Goal: Information Seeking & Learning: Learn about a topic

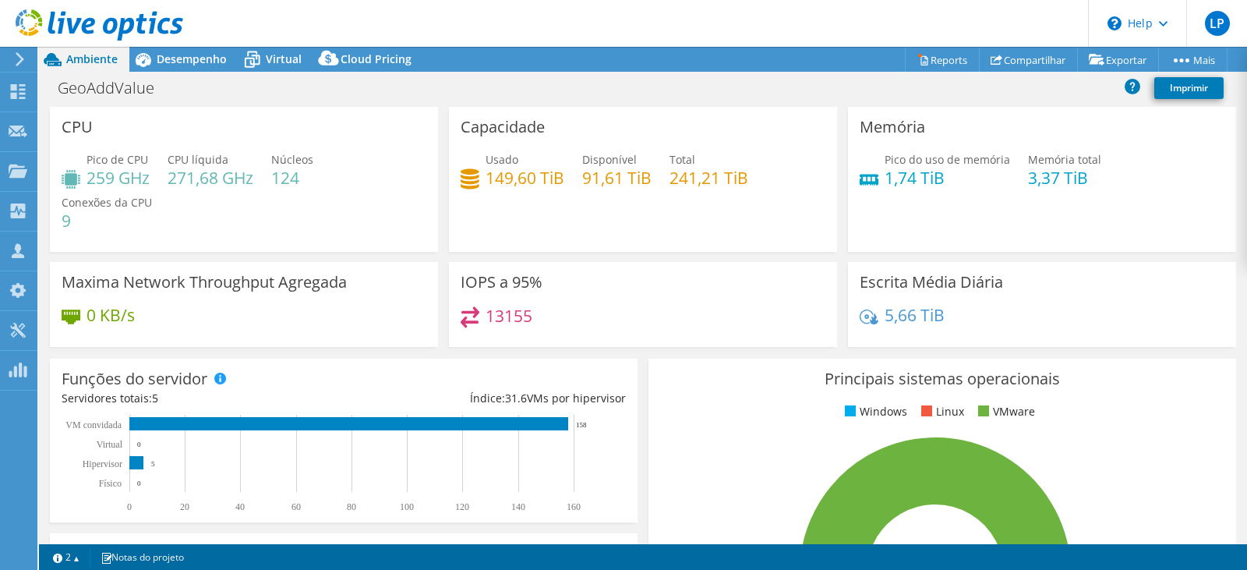
select select "USD"
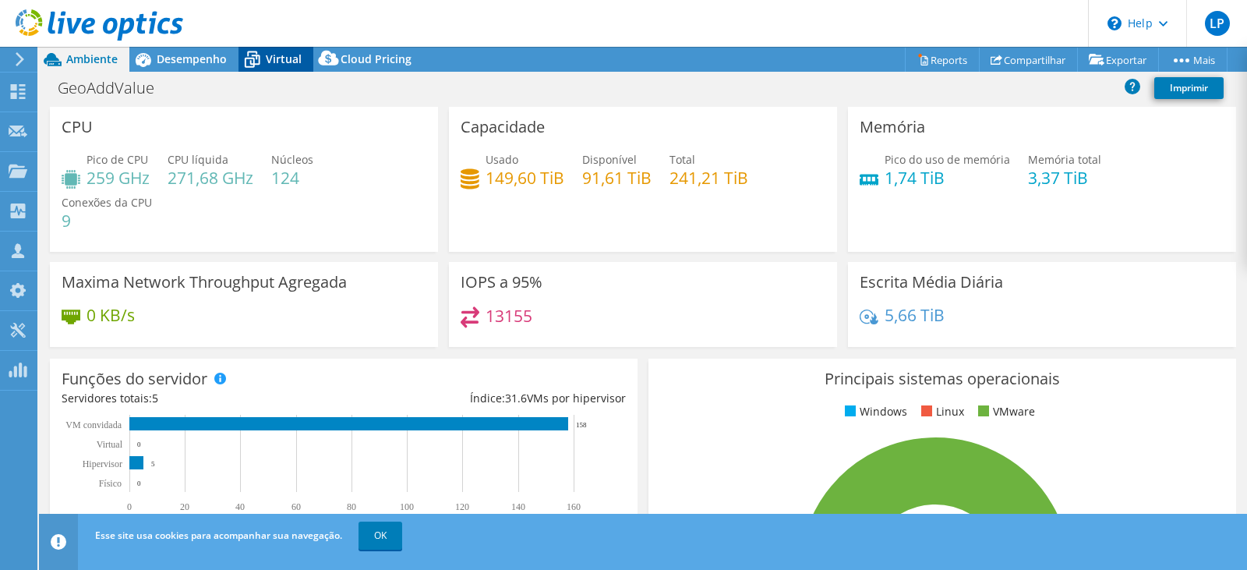
click at [277, 55] on span "Virtual" at bounding box center [284, 58] width 36 height 15
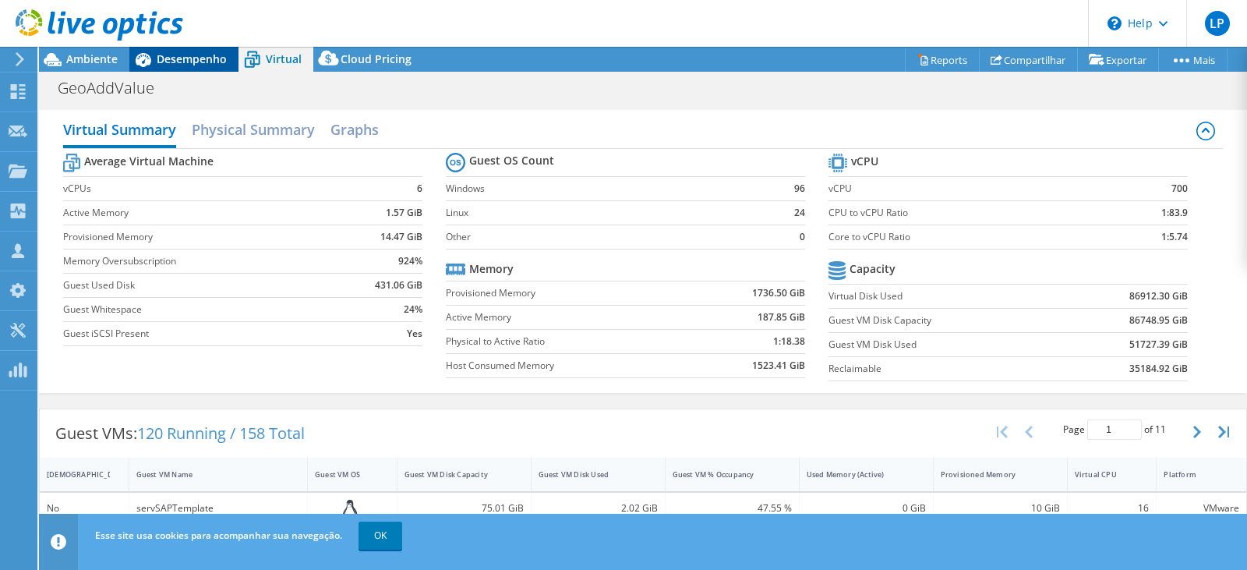
click at [175, 62] on span "Desempenho" at bounding box center [192, 58] width 70 height 15
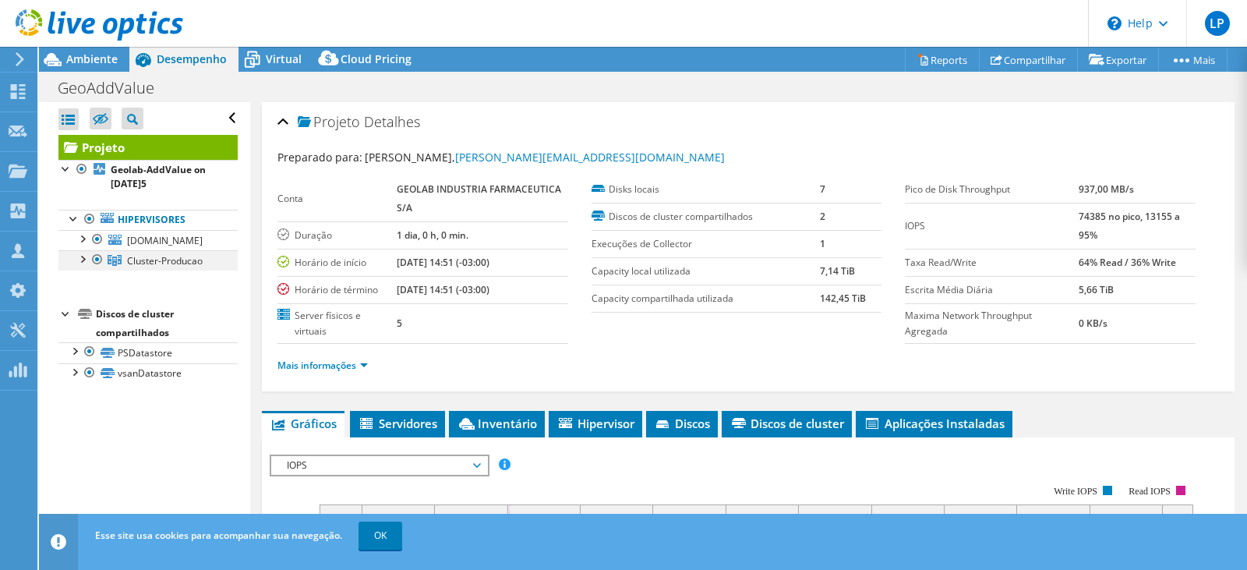
click at [85, 263] on div at bounding box center [82, 258] width 16 height 16
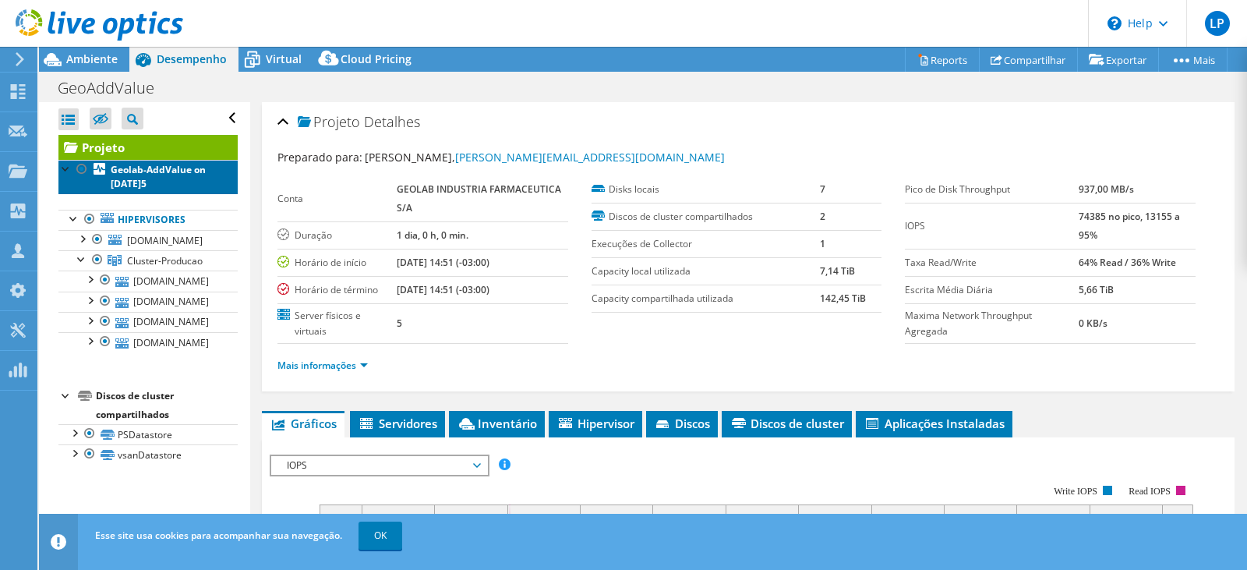
click at [140, 174] on b "Geolab-AddValue on [DATE]5" at bounding box center [158, 176] width 95 height 27
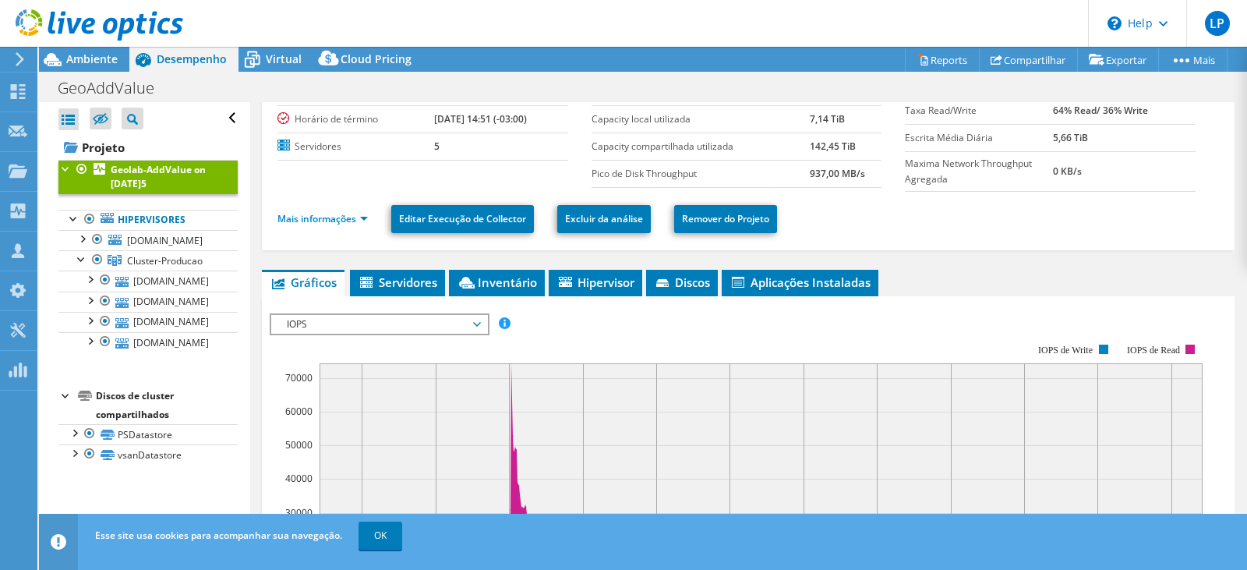
scroll to position [156, 0]
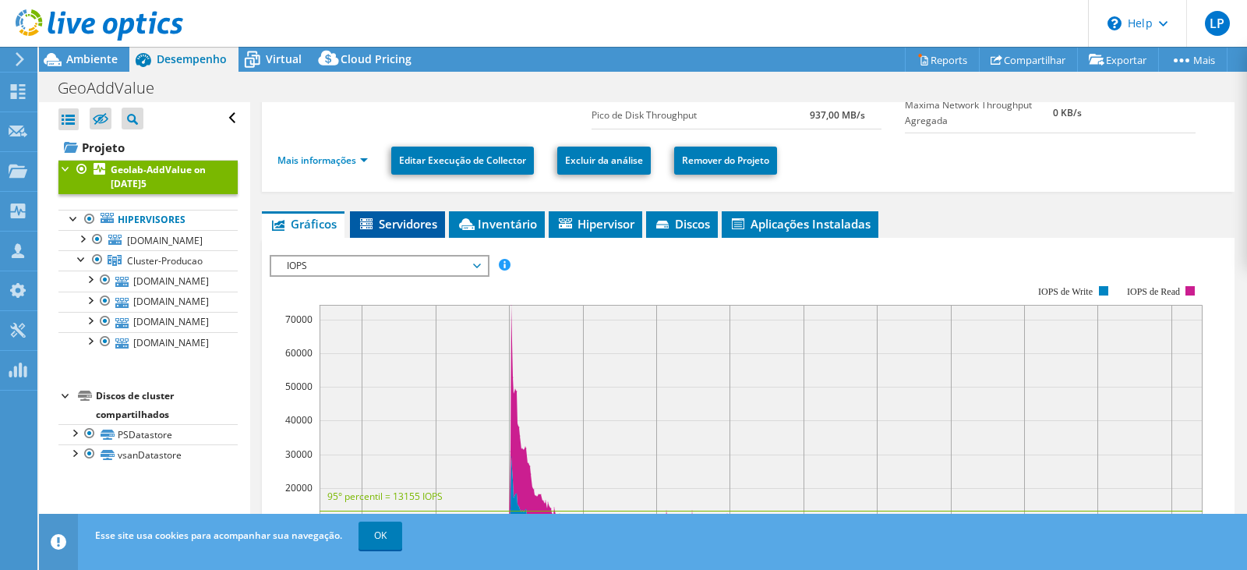
click at [404, 220] on span "Servidores" at bounding box center [397, 224] width 79 height 16
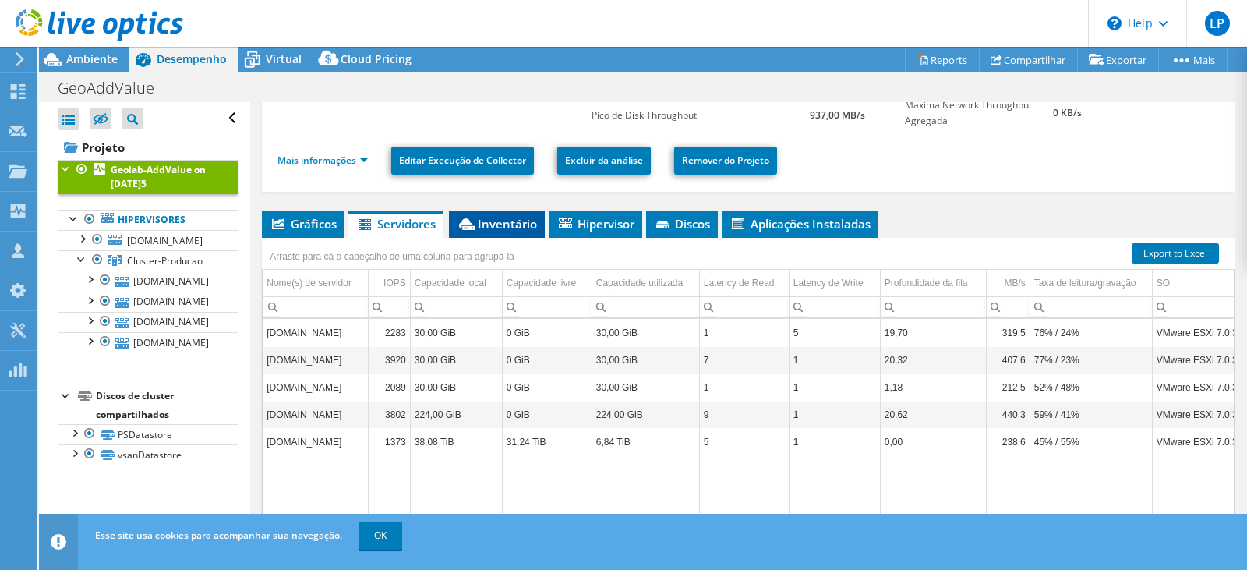
click at [504, 217] on span "Inventário" at bounding box center [497, 224] width 80 height 16
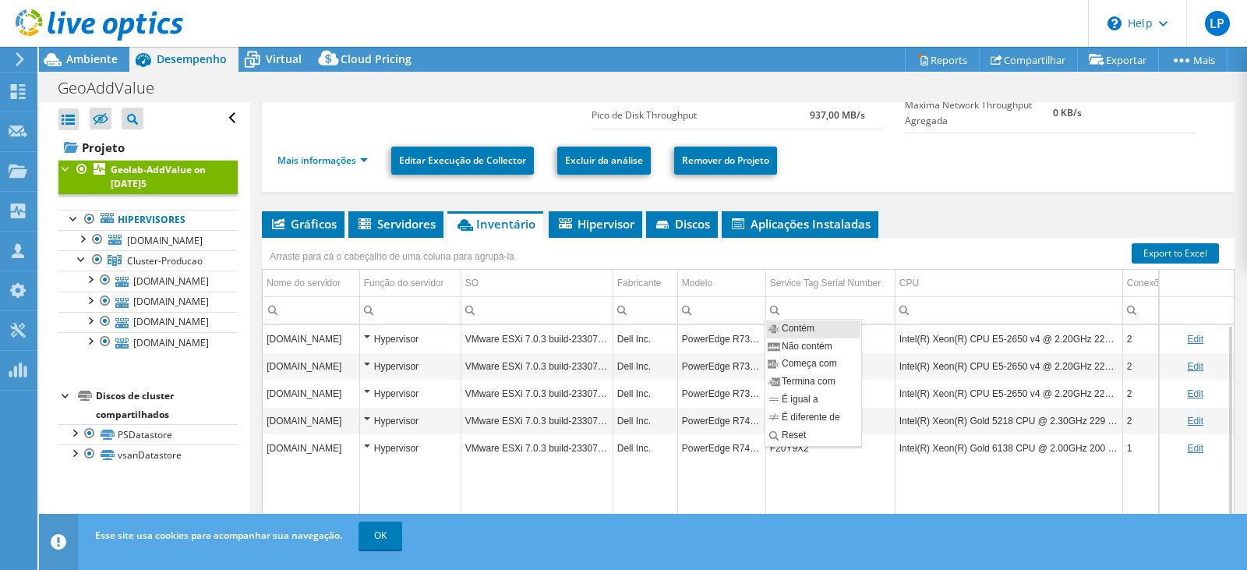
click at [1018, 484] on td "Data grid" at bounding box center [1007, 514] width 227 height 106
click at [577, 213] on li "Hipervisor" at bounding box center [594, 224] width 93 height 26
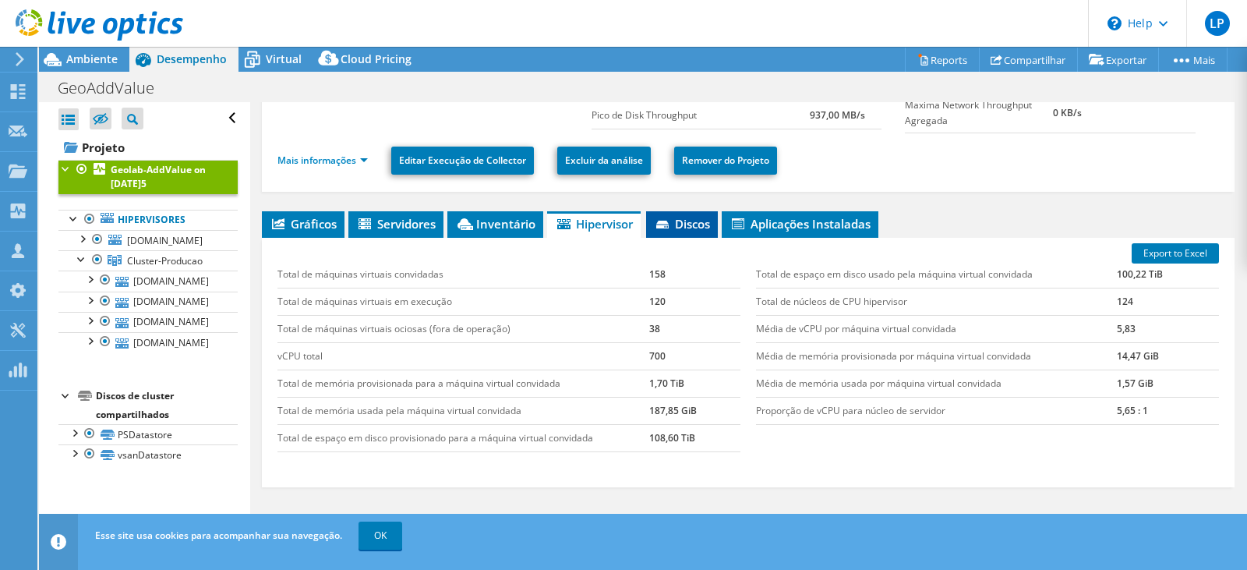
click at [687, 222] on span "Discos" at bounding box center [682, 224] width 56 height 16
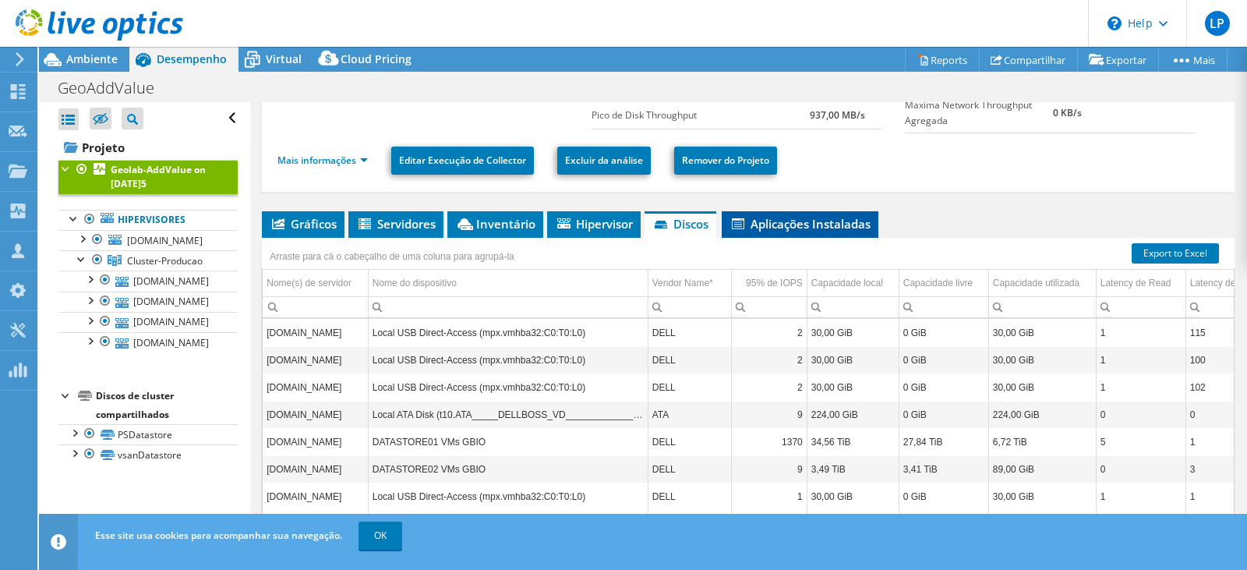
click at [795, 222] on span "Aplicações Instaladas" at bounding box center [799, 224] width 141 height 16
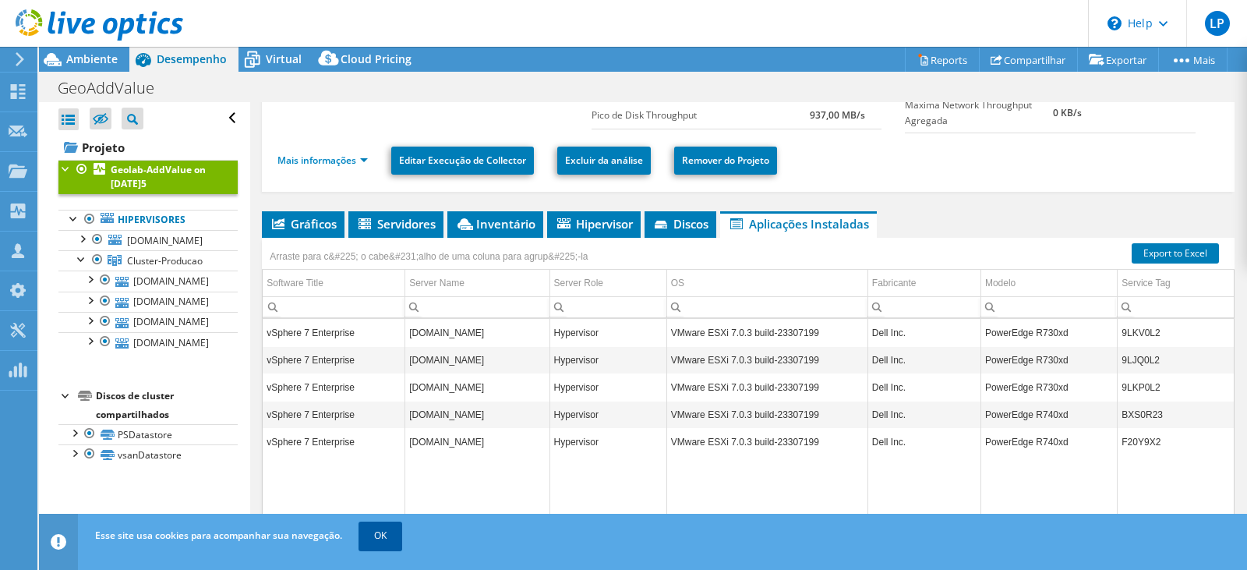
click at [373, 538] on link "OK" at bounding box center [380, 535] width 44 height 28
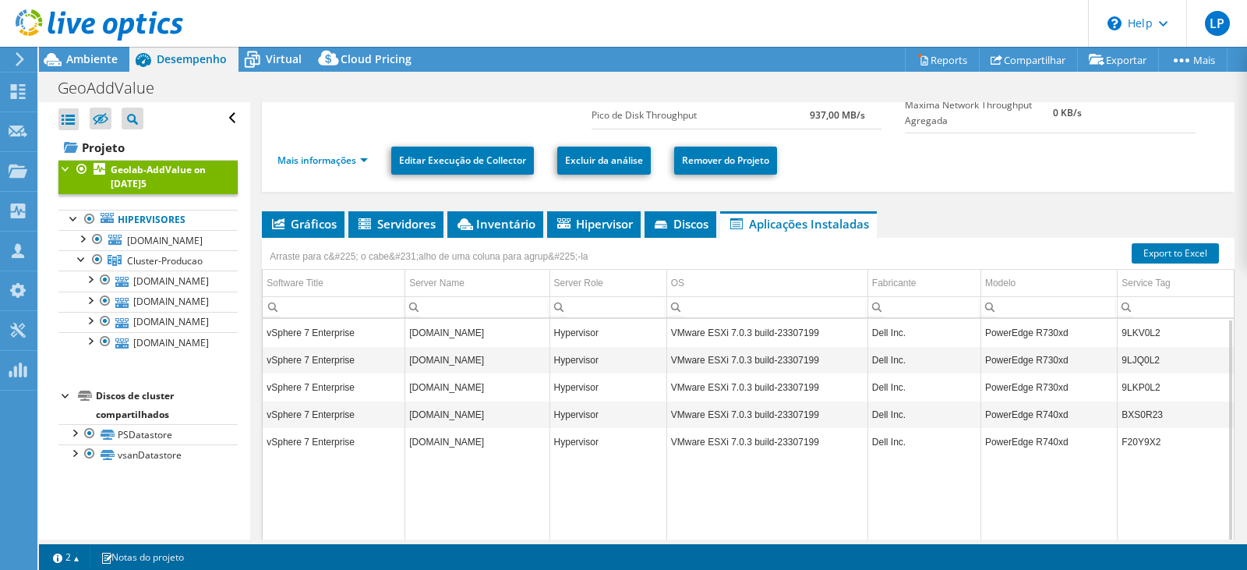
click at [568, 492] on td "Data grid" at bounding box center [607, 511] width 117 height 112
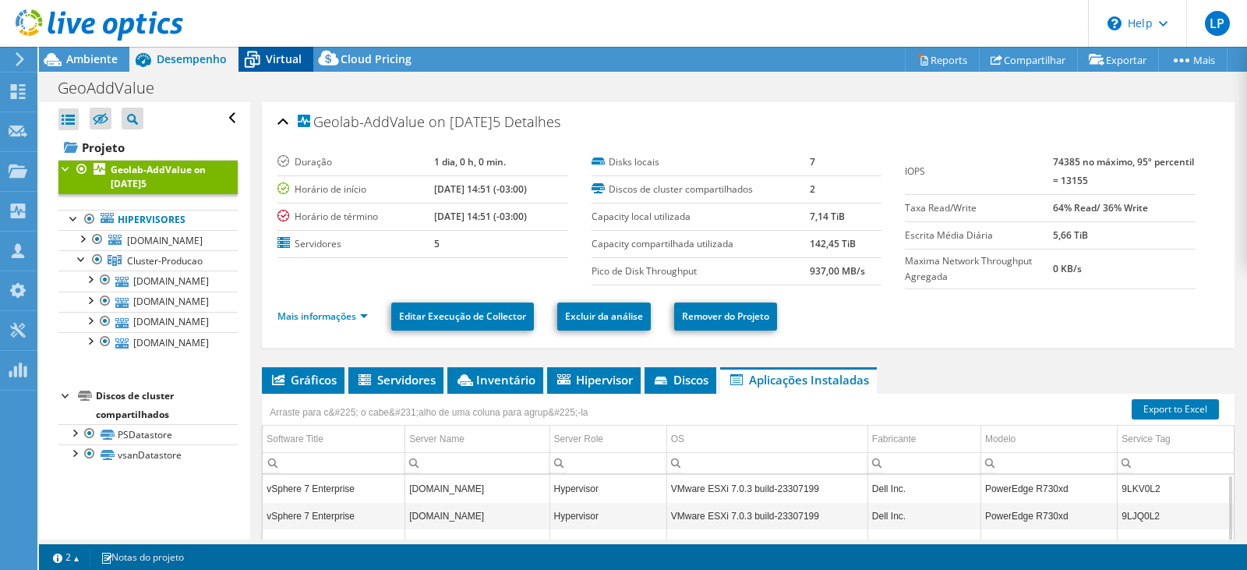
click at [269, 57] on span "Virtual" at bounding box center [284, 58] width 36 height 15
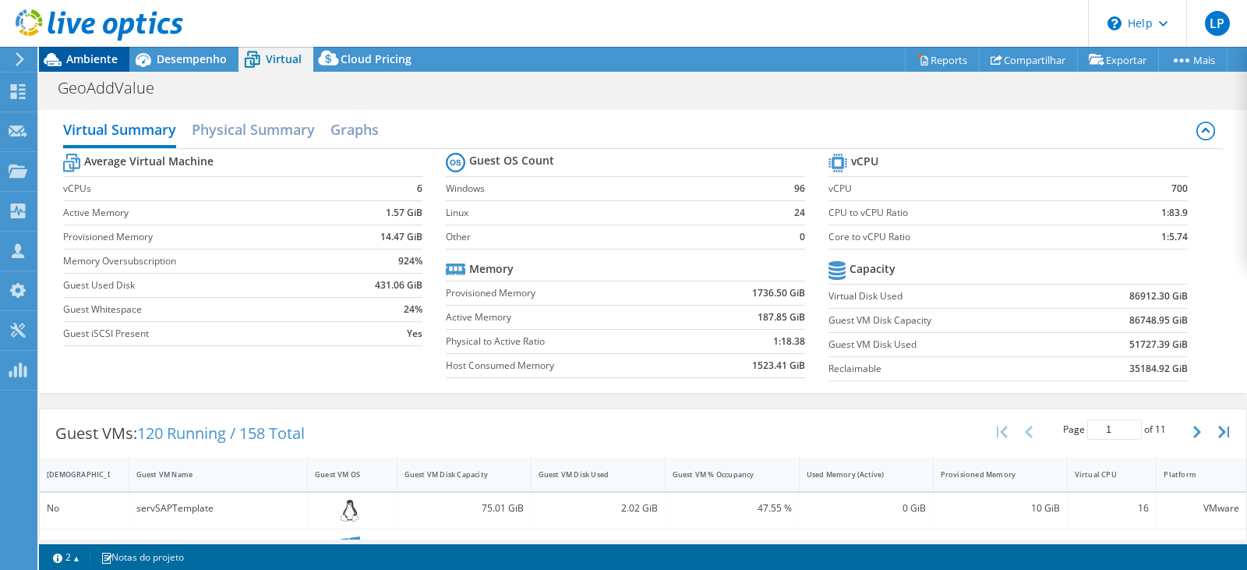
click at [86, 64] on span "Ambiente" at bounding box center [91, 58] width 51 height 15
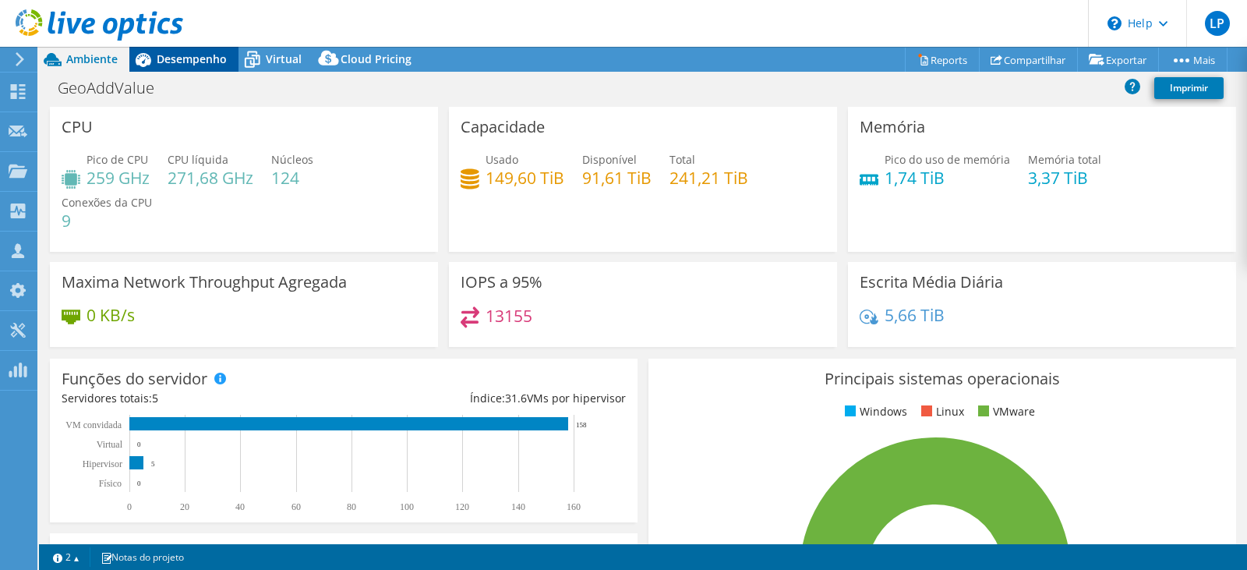
click at [184, 55] on span "Desempenho" at bounding box center [192, 58] width 70 height 15
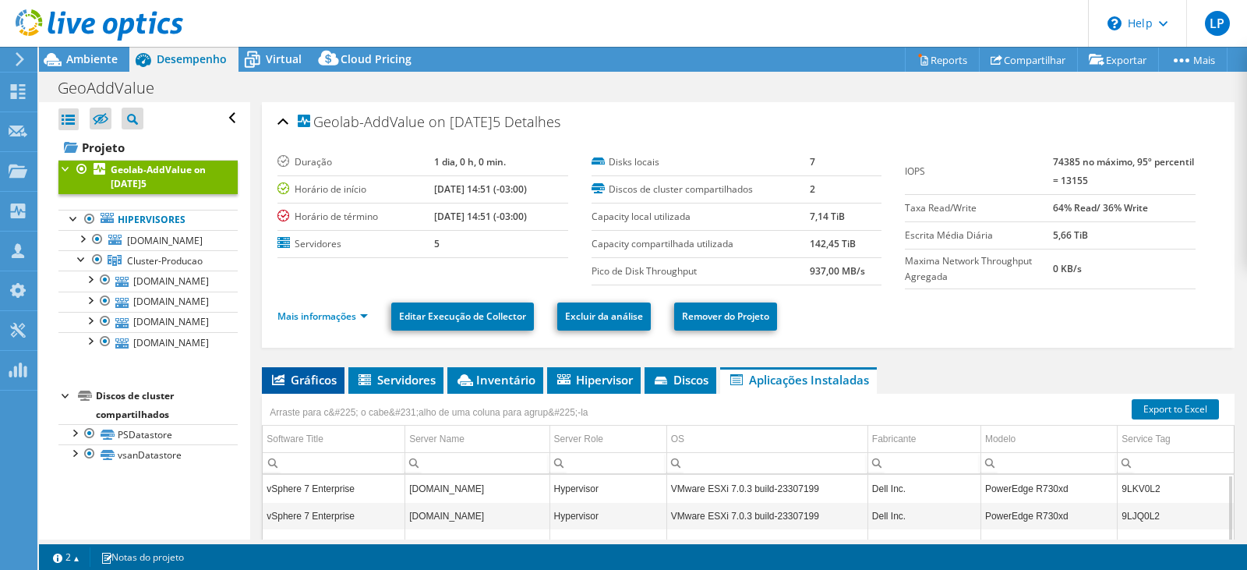
click at [290, 380] on span "Gráficos" at bounding box center [303, 380] width 67 height 16
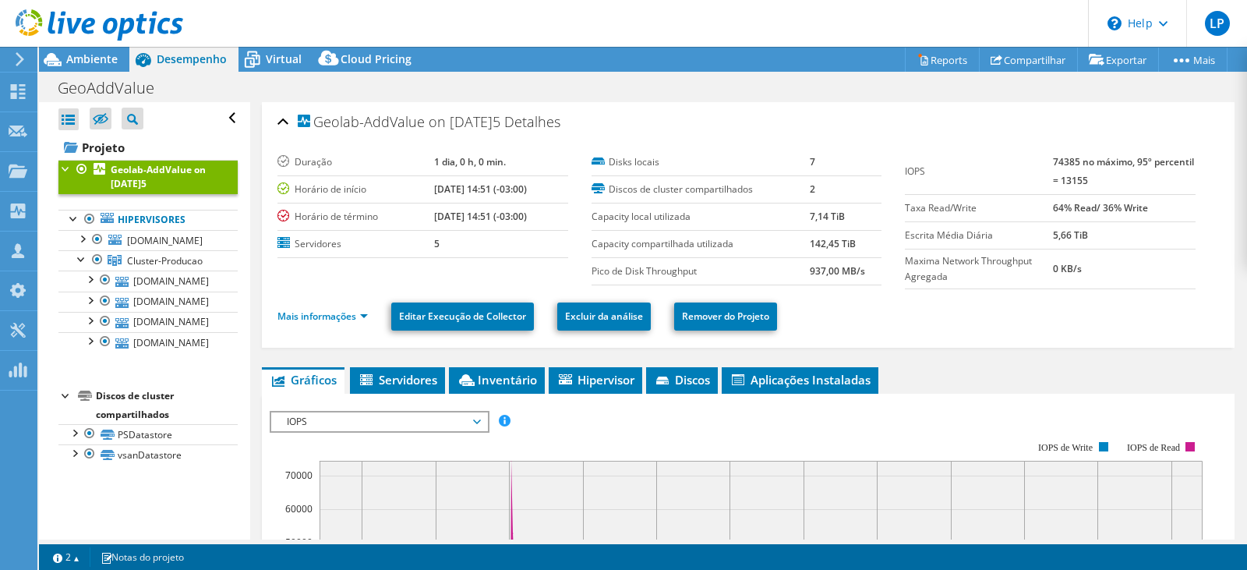
click at [481, 418] on span "IOPS" at bounding box center [379, 421] width 216 height 19
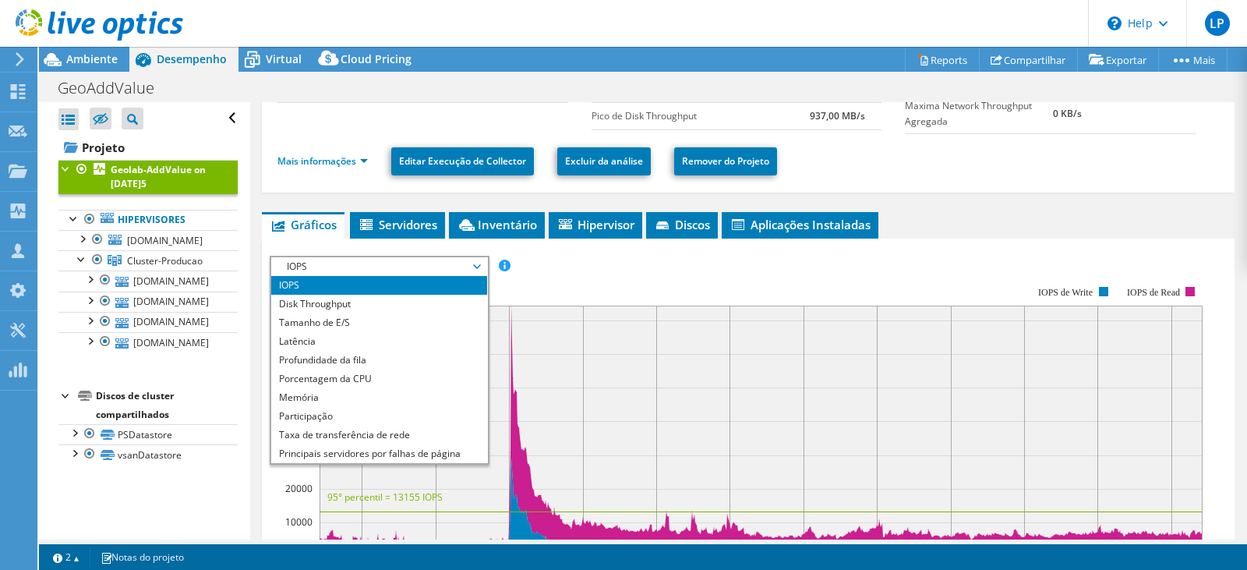
scroll to position [156, 0]
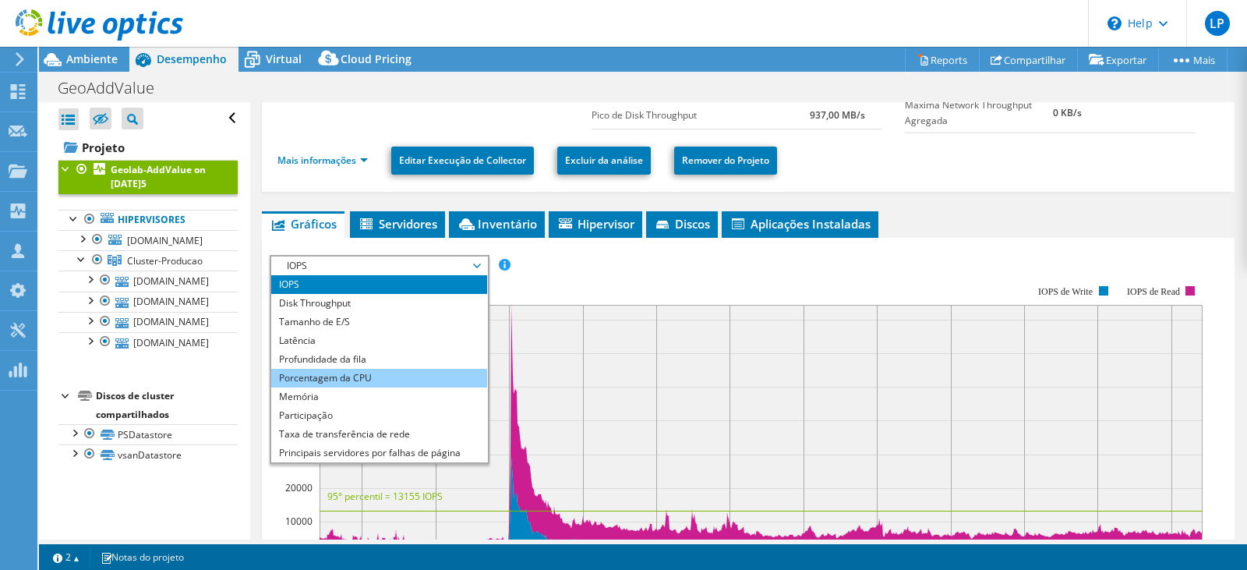
click at [309, 374] on li "Porcentagem da CPU" at bounding box center [379, 378] width 216 height 19
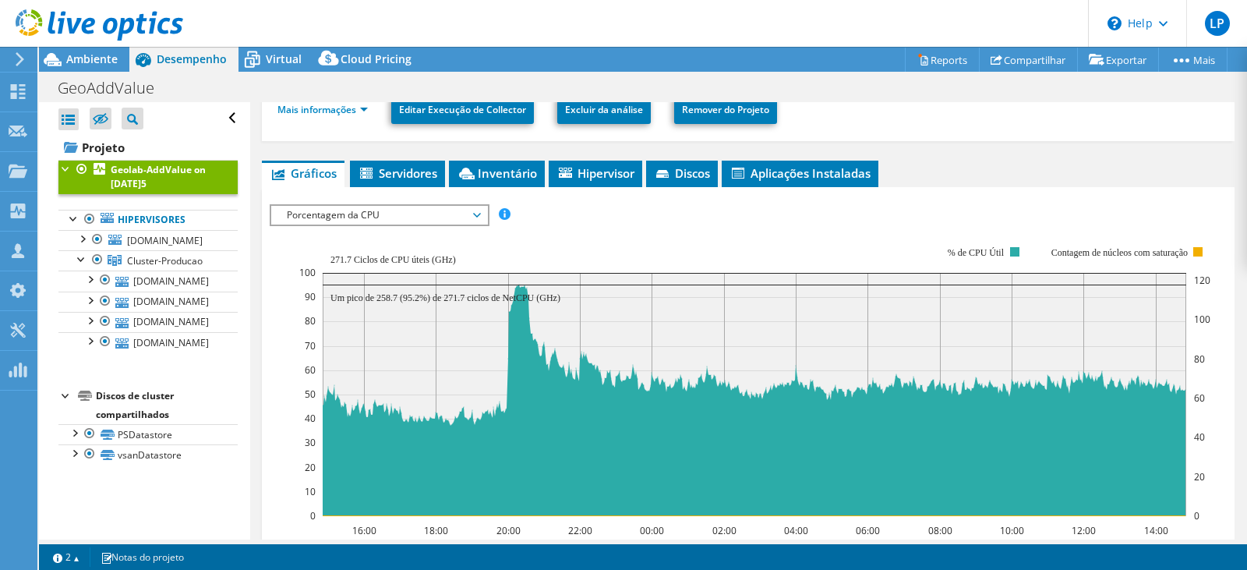
scroll to position [133, 0]
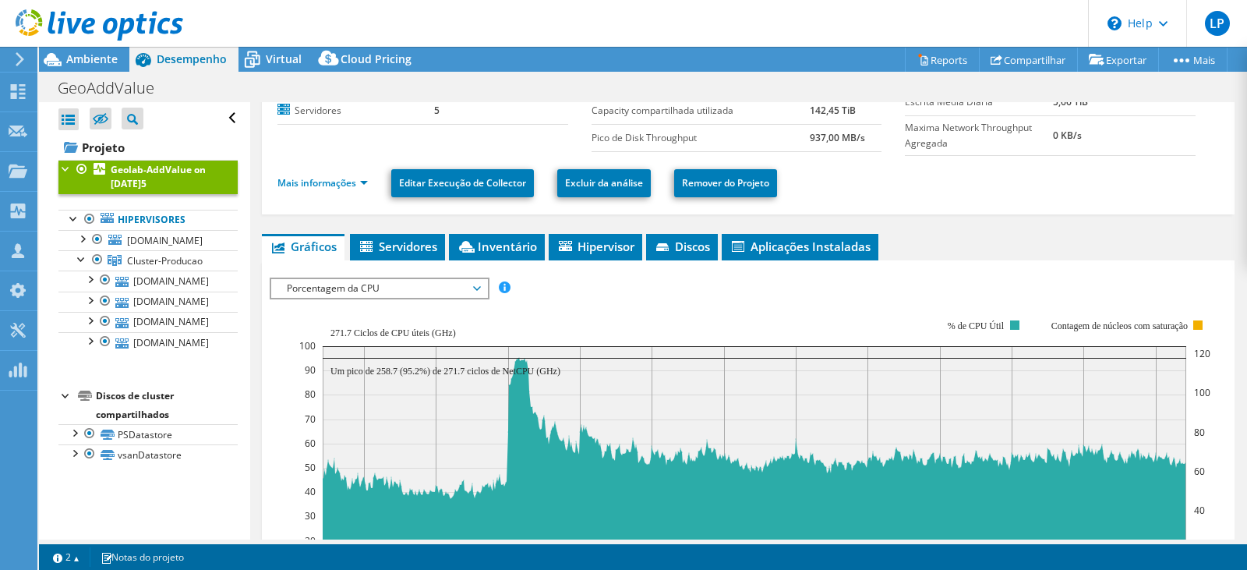
click at [479, 290] on span "Porcentagem da CPU" at bounding box center [379, 288] width 200 height 19
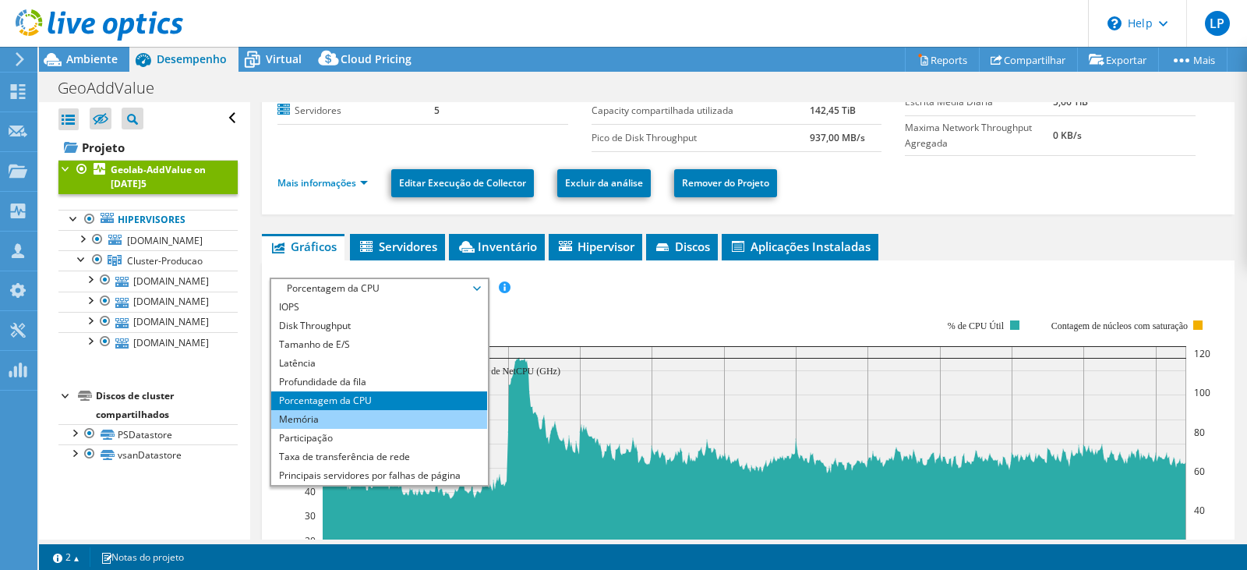
click at [301, 419] on li "Memória" at bounding box center [379, 419] width 216 height 19
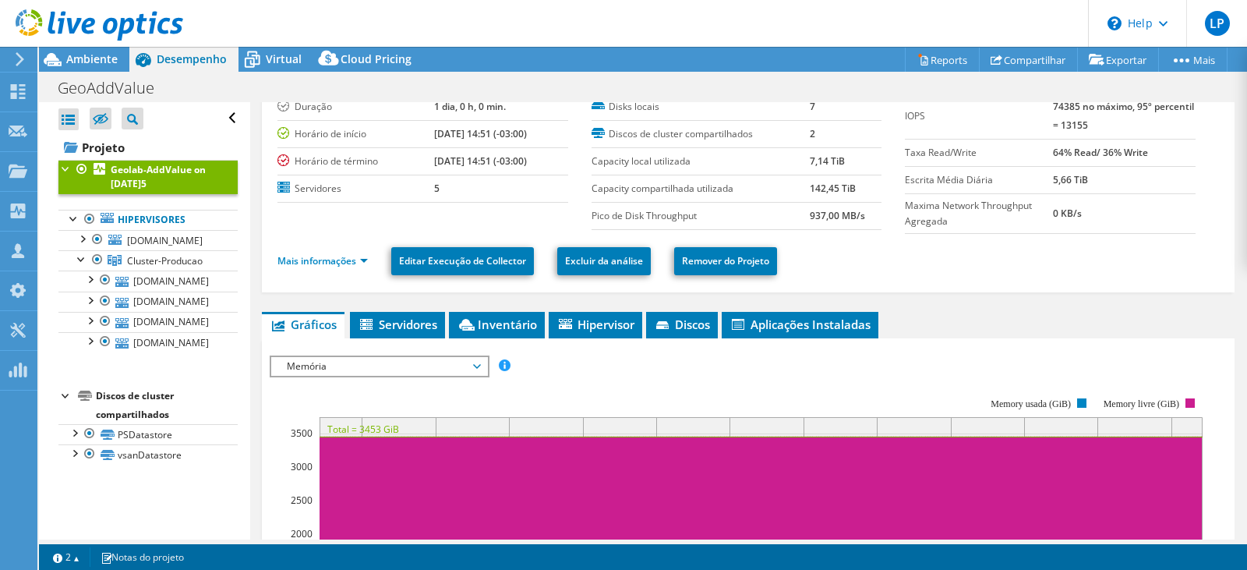
scroll to position [0, 0]
